Goal: Go to known website: Access a specific website the user already knows

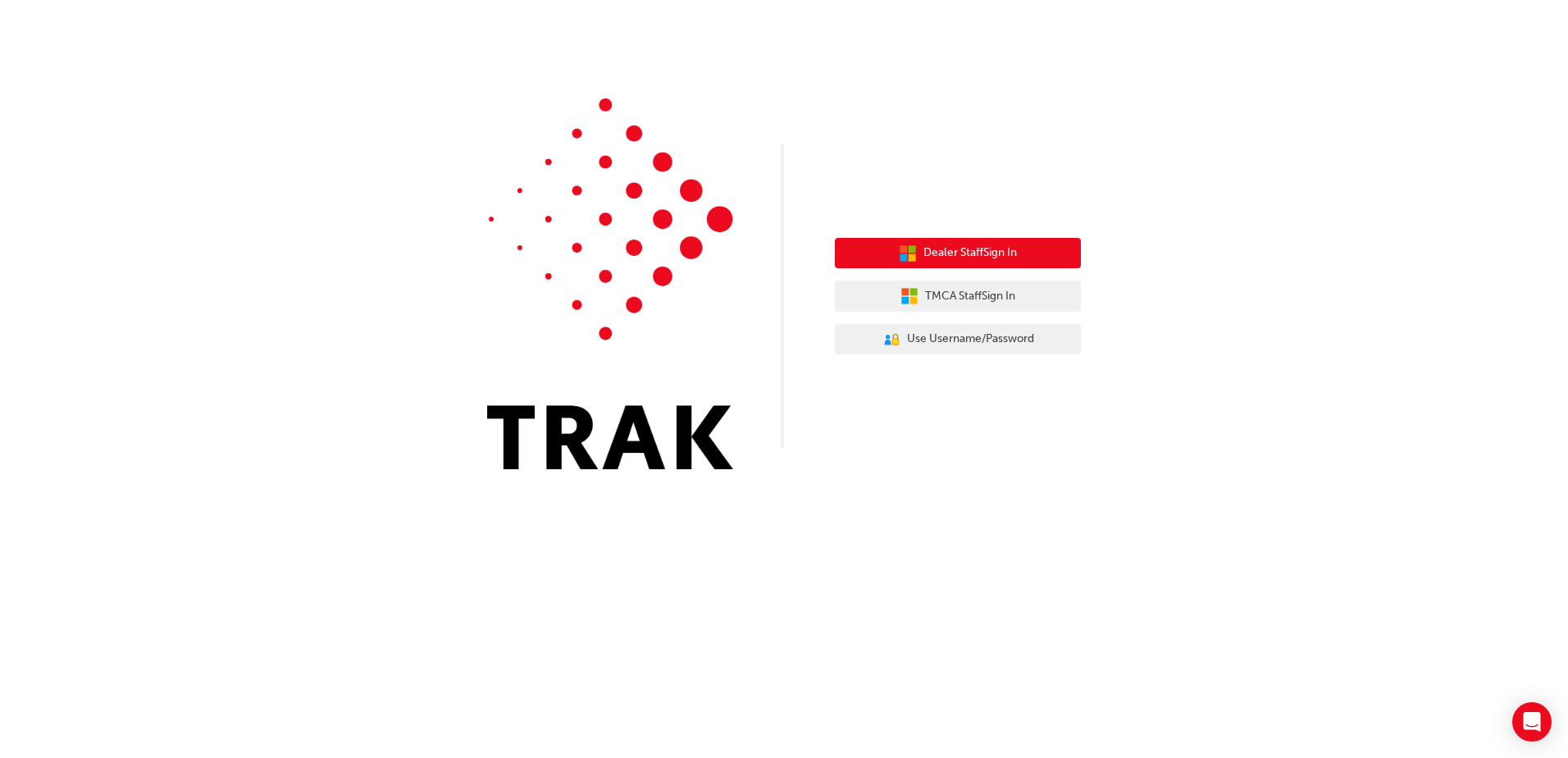
click at [1002, 248] on span "Dealer Staff Sign In" at bounding box center [970, 253] width 93 height 18
